Goal: Task Accomplishment & Management: Manage account settings

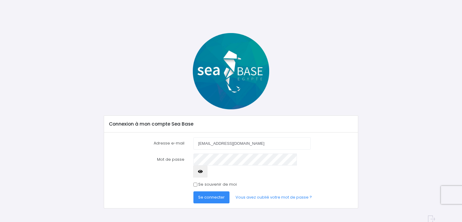
click at [203, 172] on icon "button" at bounding box center [200, 172] width 5 height 0
click at [216, 194] on span "Se connecter" at bounding box center [211, 197] width 26 height 6
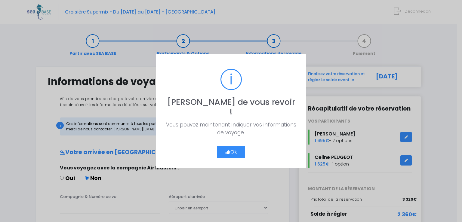
click at [236, 146] on button "Ok" at bounding box center [231, 152] width 28 height 13
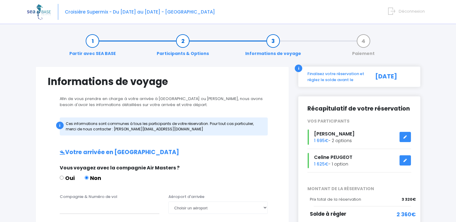
click at [407, 11] on span "Déconnexion" at bounding box center [412, 11] width 26 height 6
